Goal: Task Accomplishment & Management: Manage account settings

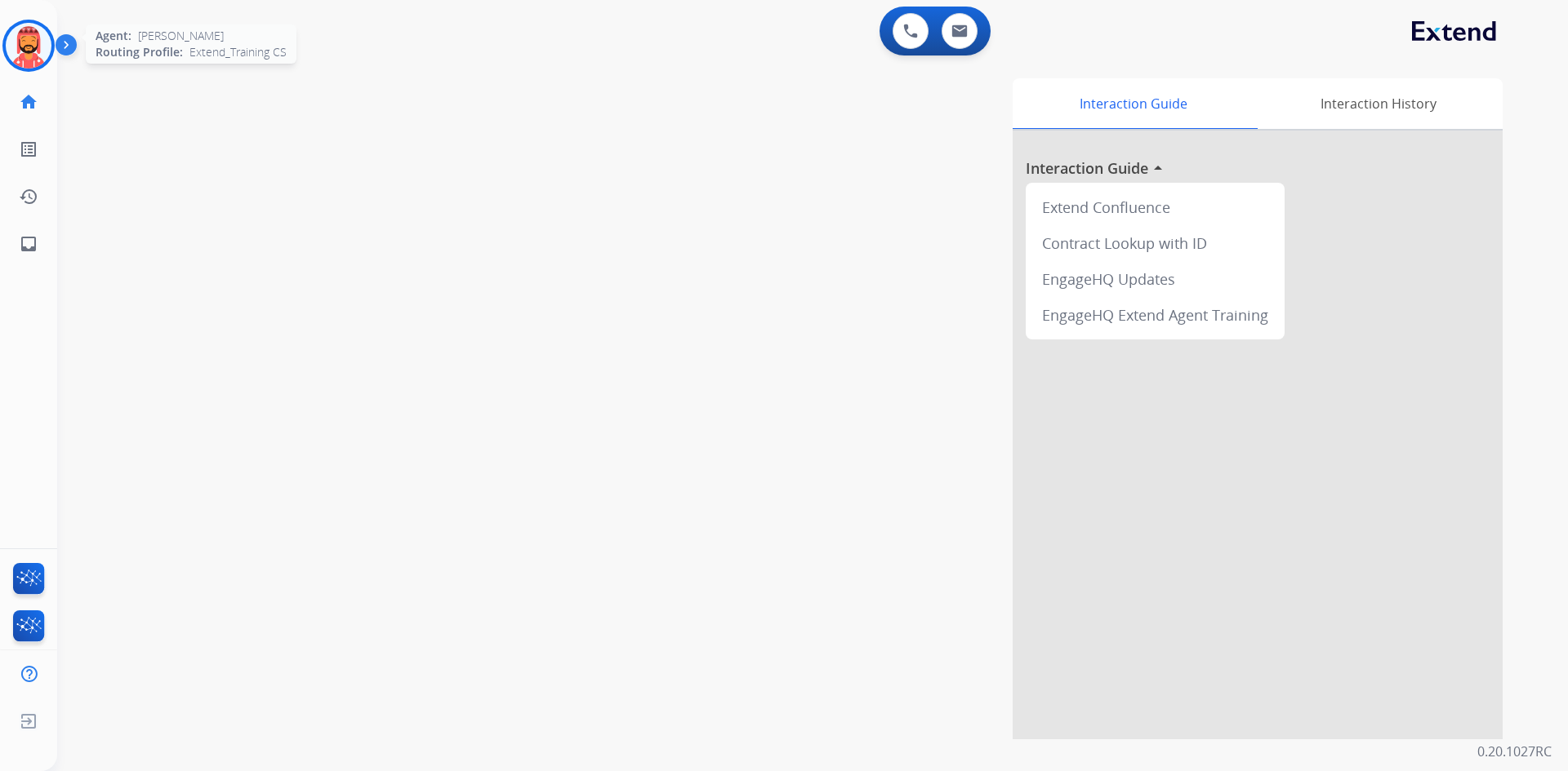
click at [30, 44] on img at bounding box center [28, 46] width 46 height 46
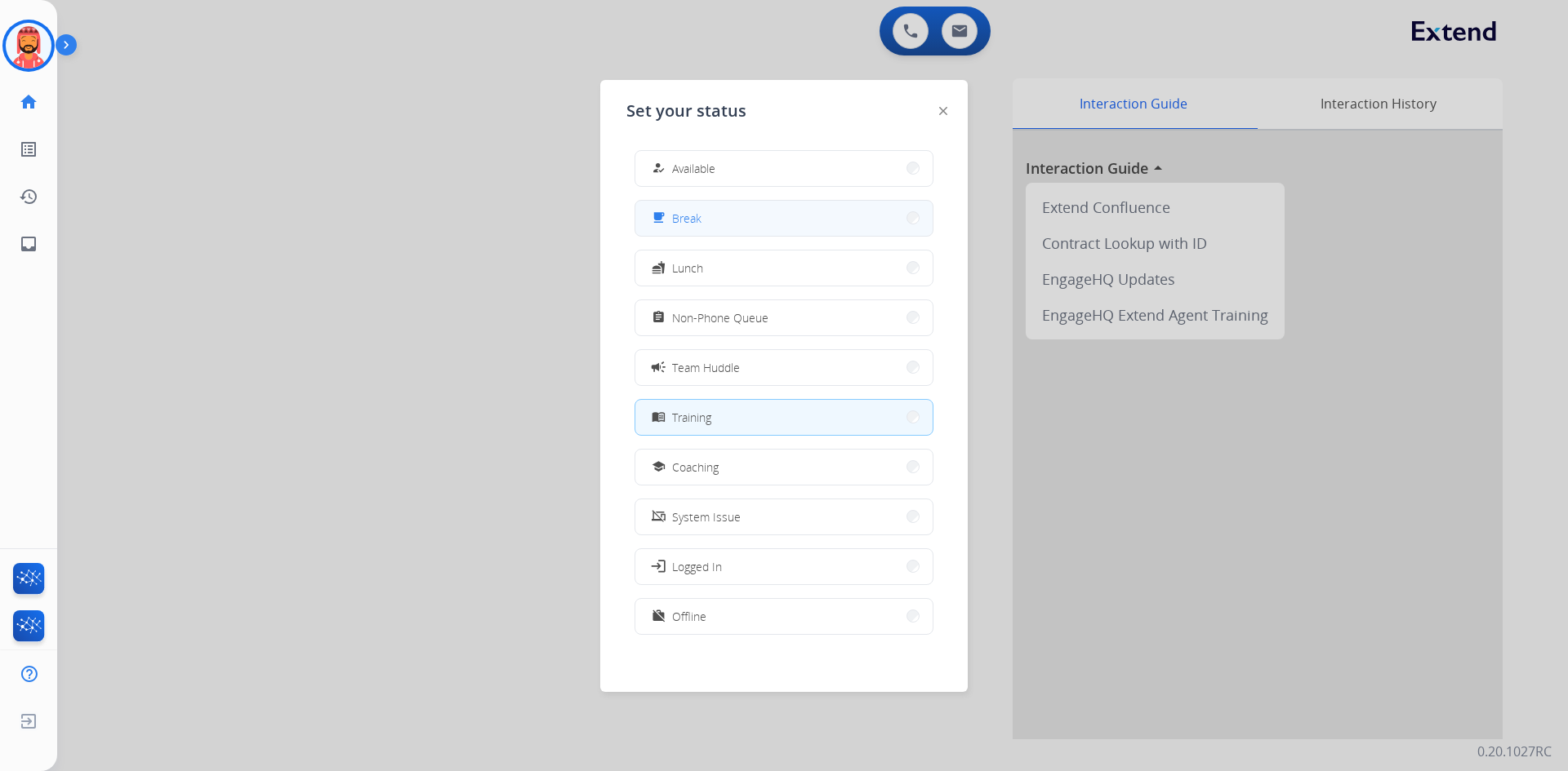
click at [704, 221] on button "free_breakfast Break" at bounding box center [784, 217] width 297 height 35
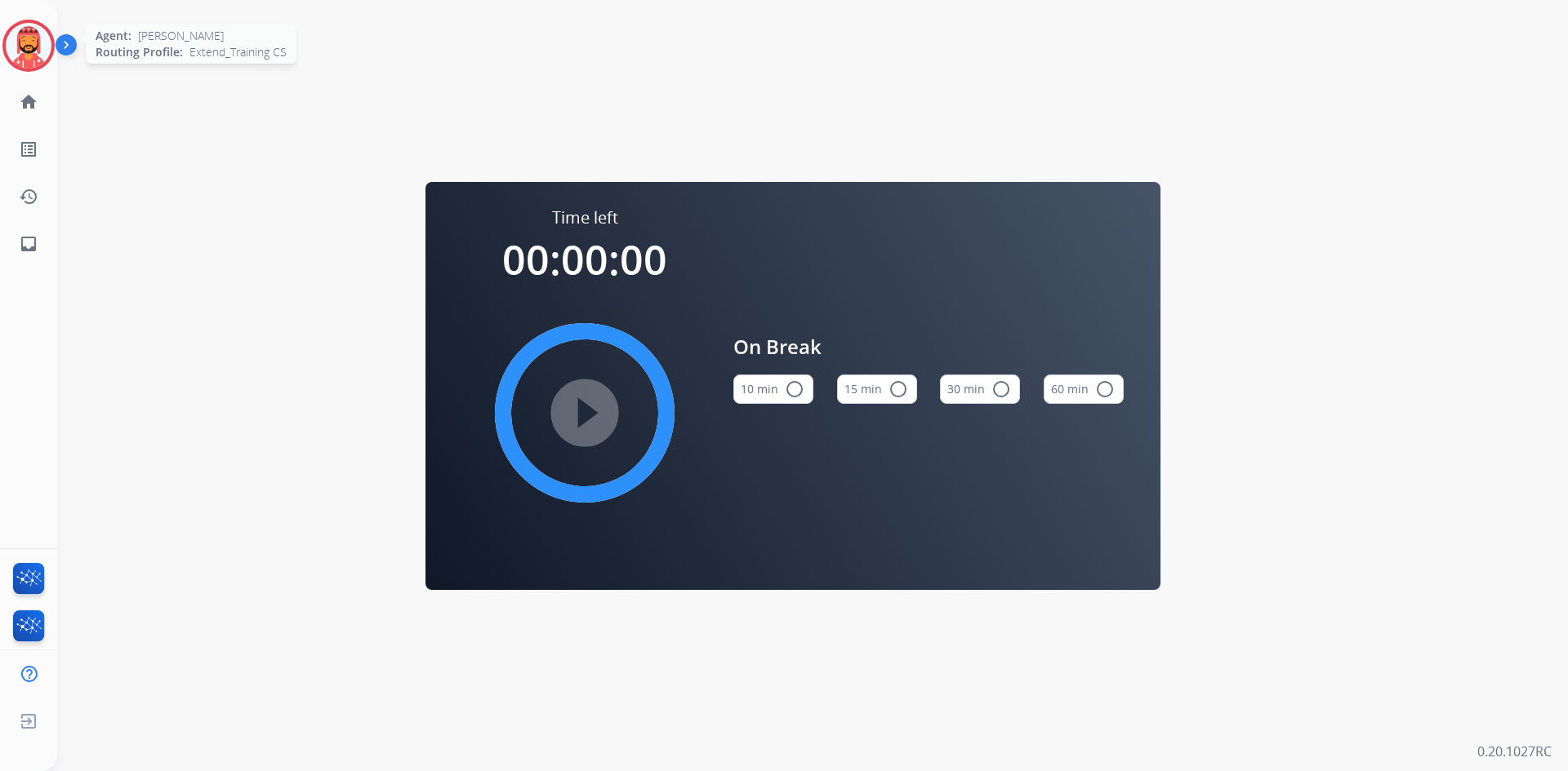
click at [29, 41] on img at bounding box center [28, 46] width 46 height 46
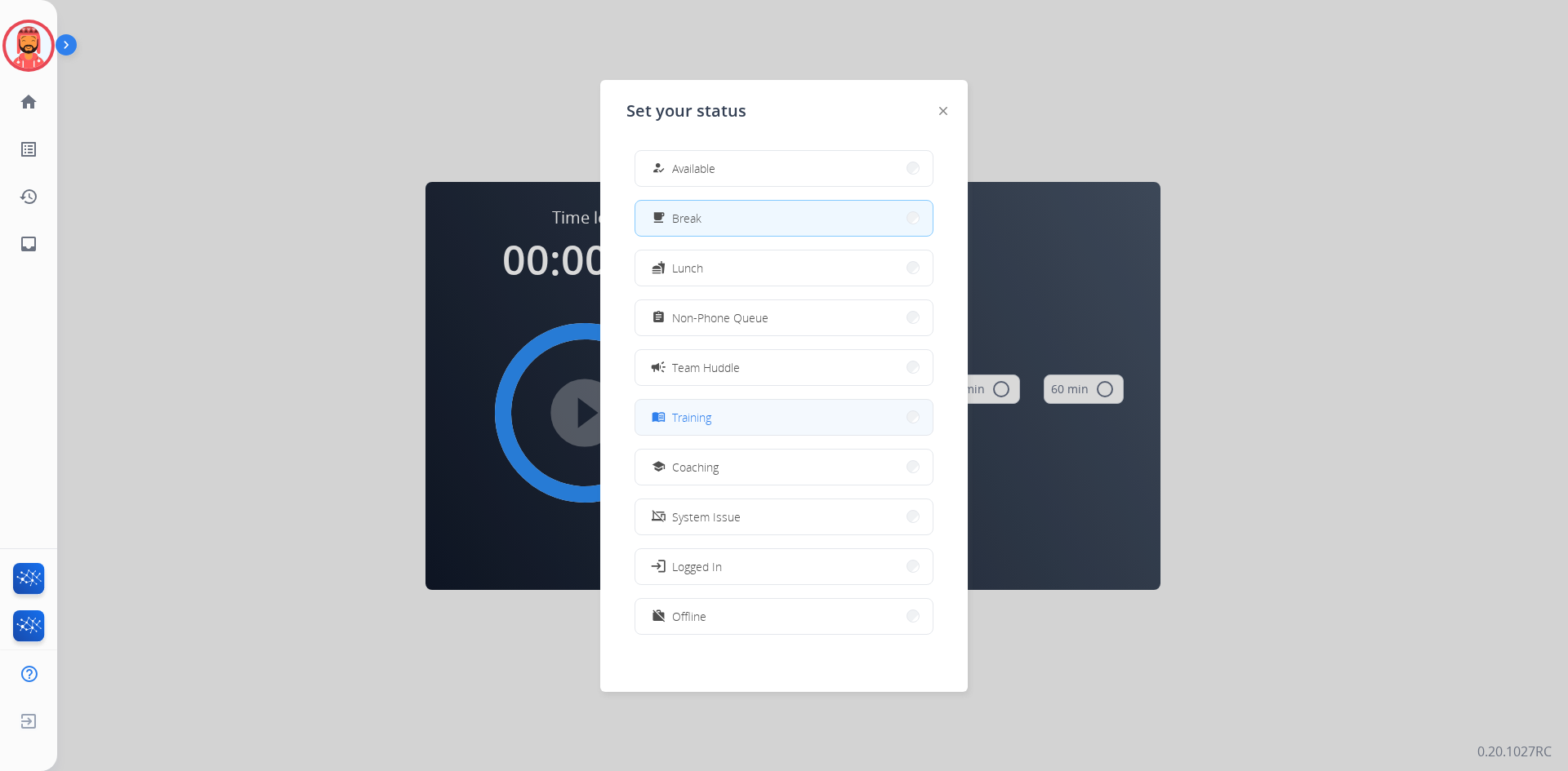
click at [719, 426] on button "menu_book Training" at bounding box center [784, 417] width 297 height 35
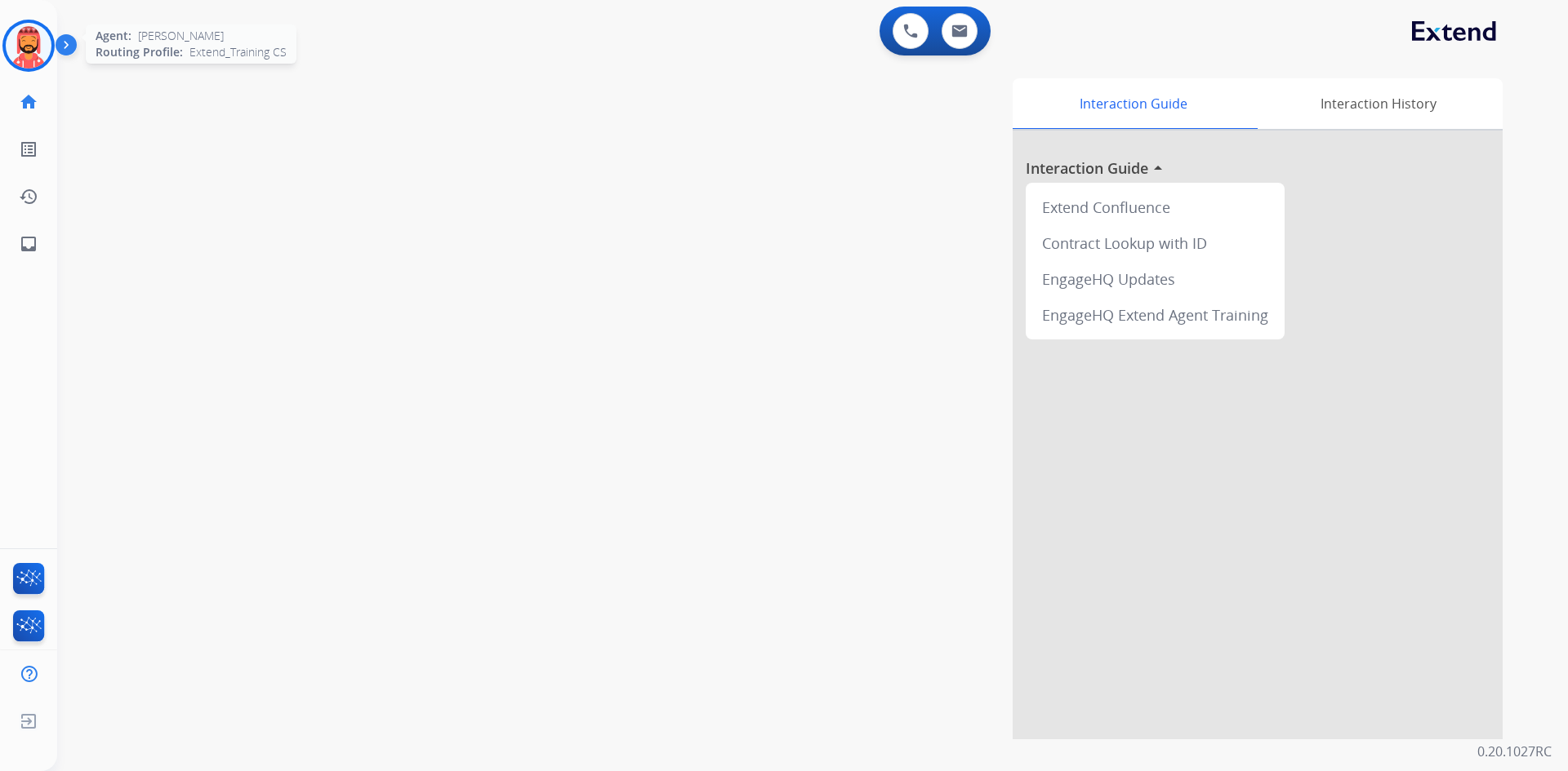
click at [21, 37] on img at bounding box center [28, 46] width 46 height 46
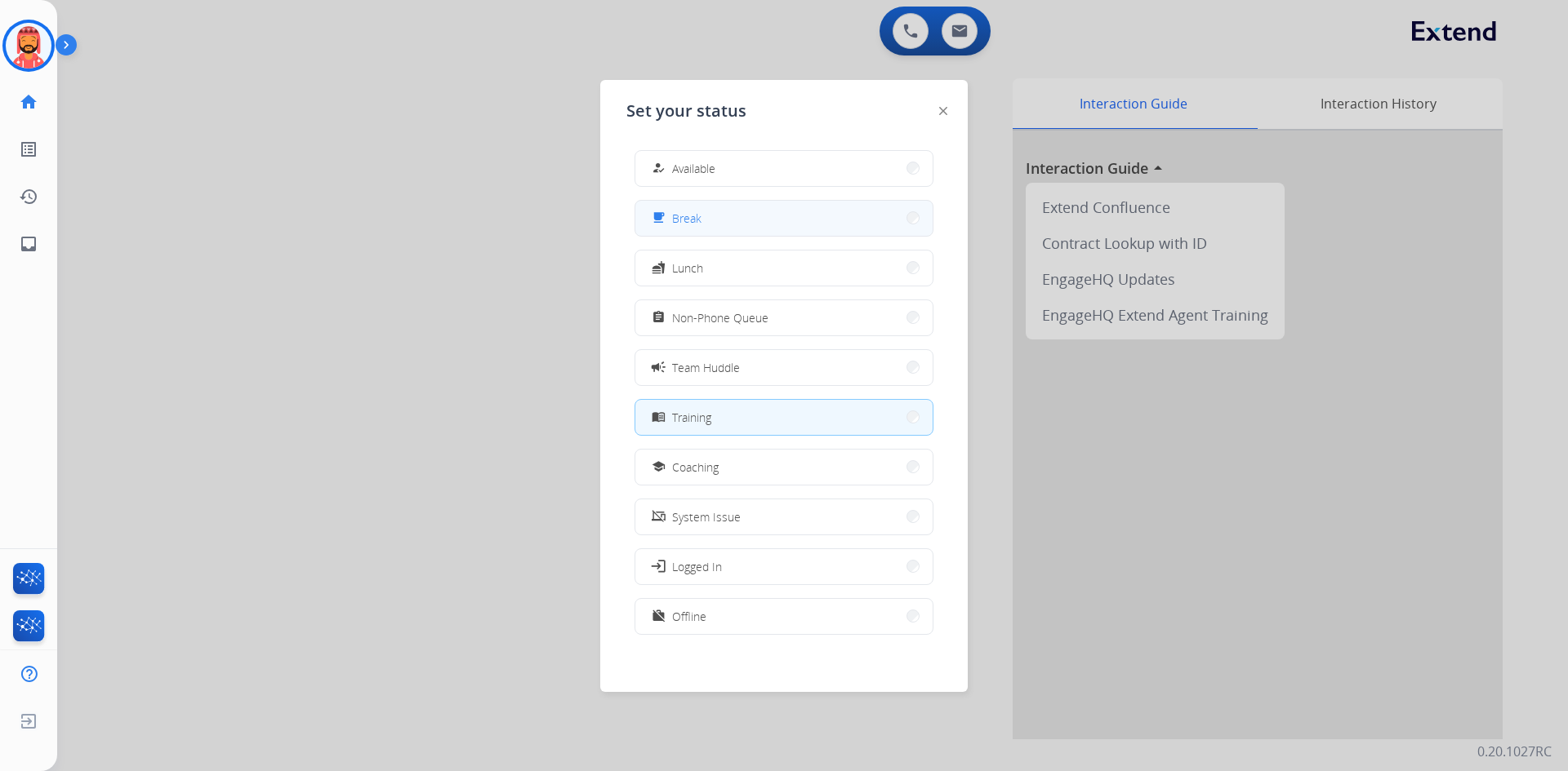
click at [752, 219] on button "free_breakfast Break" at bounding box center [784, 217] width 297 height 35
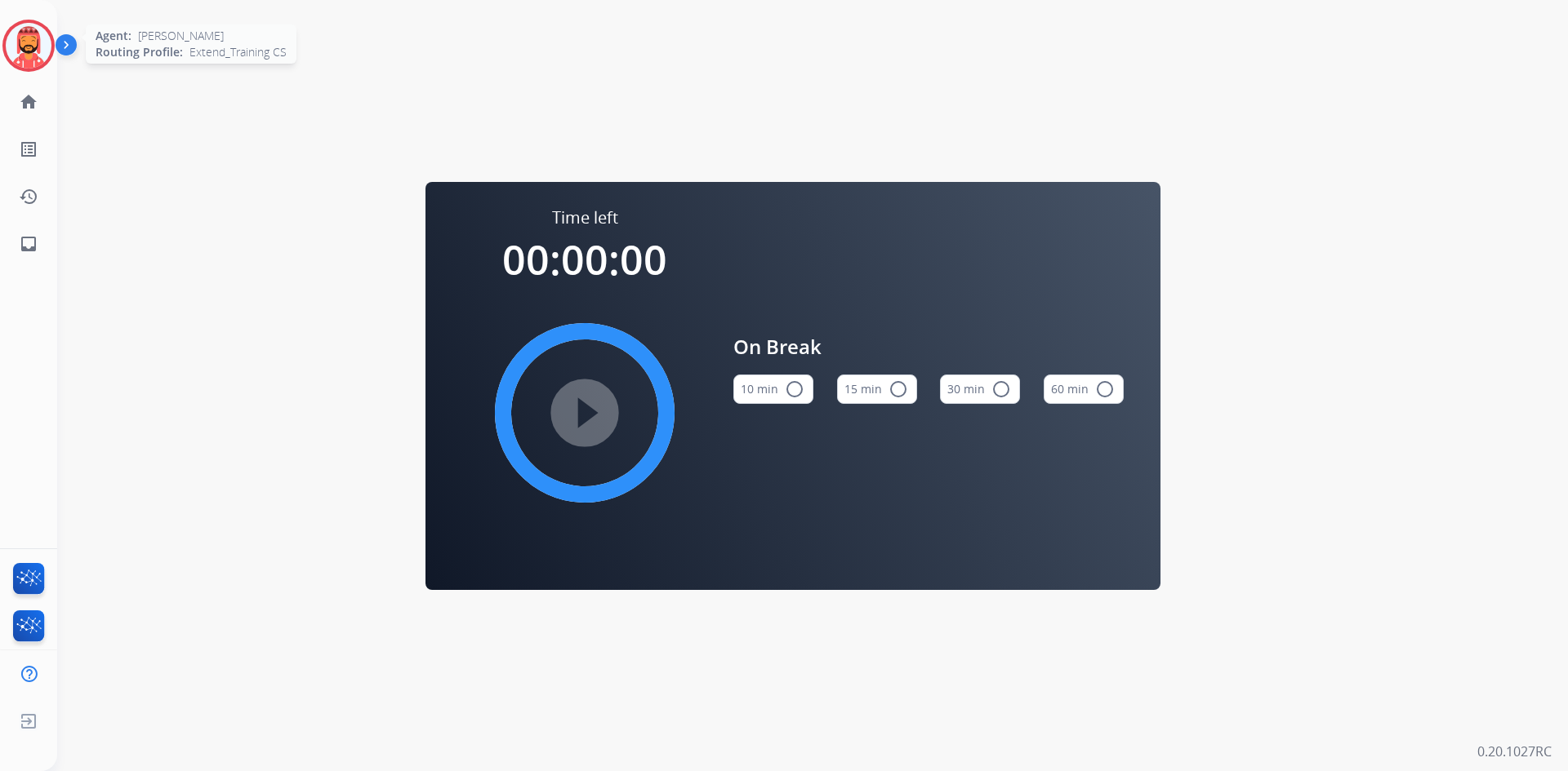
click at [28, 41] on img at bounding box center [28, 46] width 46 height 46
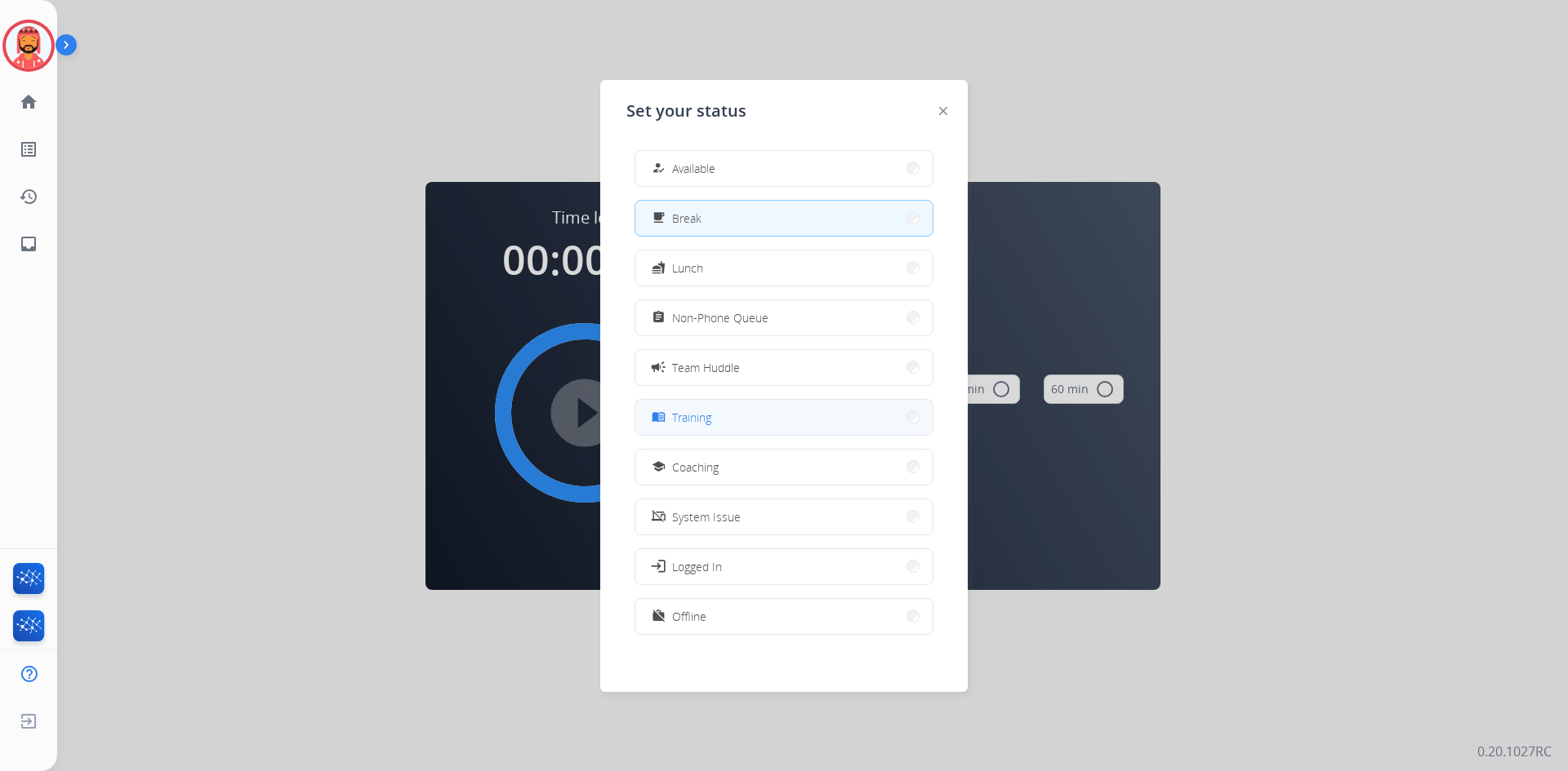
click at [710, 419] on button "menu_book Training" at bounding box center [784, 417] width 297 height 35
